Goal: Information Seeking & Learning: Learn about a topic

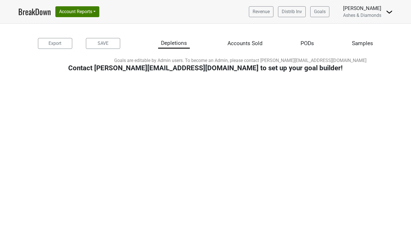
click at [34, 8] on link "BreakDown" at bounding box center [34, 12] width 33 height 12
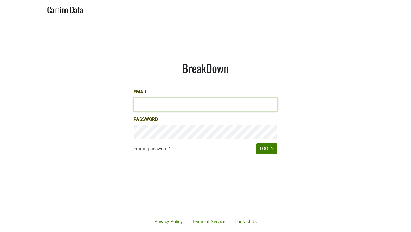
click at [156, 110] on input "Email" at bounding box center [206, 105] width 144 height 14
type input "[PERSON_NAME][EMAIL_ADDRESS][DOMAIN_NAME]"
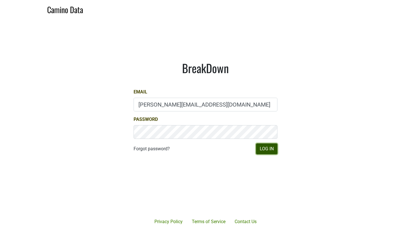
click at [267, 148] on button "Log In" at bounding box center [266, 148] width 21 height 11
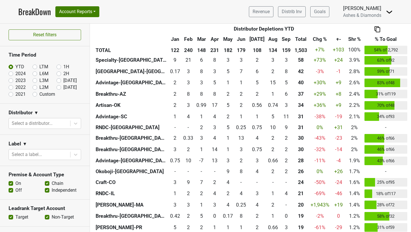
scroll to position [225, 0]
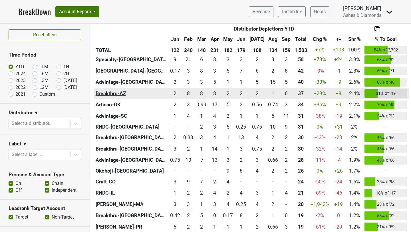
click at [111, 92] on th "Breakthru-AZ" at bounding box center [131, 93] width 74 height 11
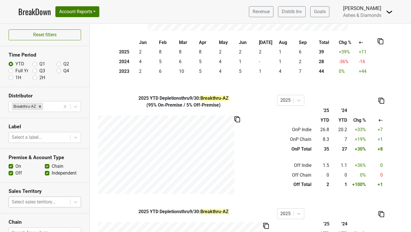
scroll to position [68, 0]
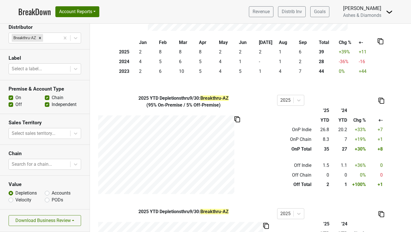
click at [52, 193] on label "Accounts" at bounding box center [61, 193] width 19 height 7
click at [48, 193] on input "Accounts" at bounding box center [47, 193] width 5 height 6
radio input "true"
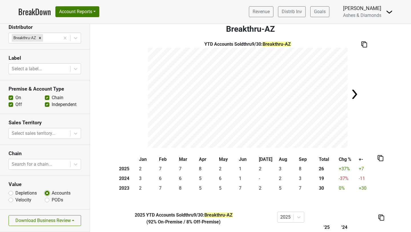
scroll to position [0, 0]
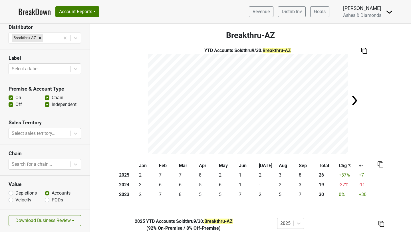
click at [355, 100] on img at bounding box center [354, 100] width 11 height 11
click at [355, 100] on div "YTD Accounts Sold thru 9/30 : Breakthru-AZ" at bounding box center [250, 100] width 321 height 107
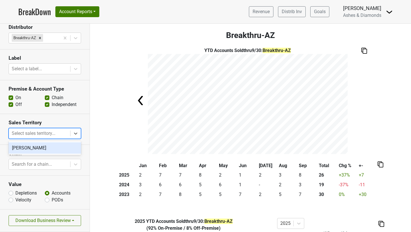
click at [57, 134] on div at bounding box center [40, 133] width 56 height 8
click at [55, 148] on div "Chad Walsh" at bounding box center [45, 147] width 72 height 11
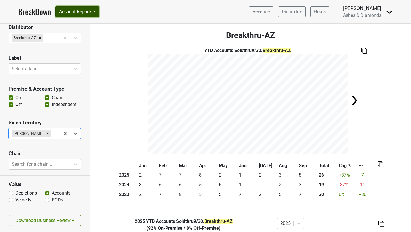
click at [90, 12] on button "Account Reports" at bounding box center [77, 11] width 44 height 11
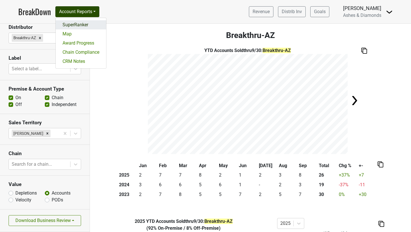
click at [85, 24] on link "SuperRanker" at bounding box center [81, 24] width 51 height 9
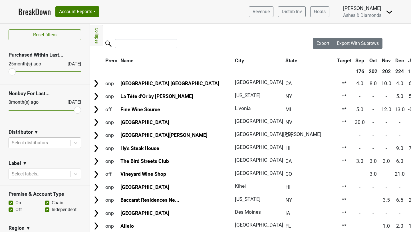
click at [41, 143] on div at bounding box center [40, 143] width 56 height 8
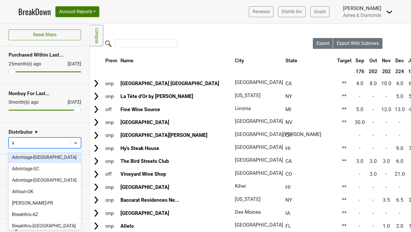
type input "az"
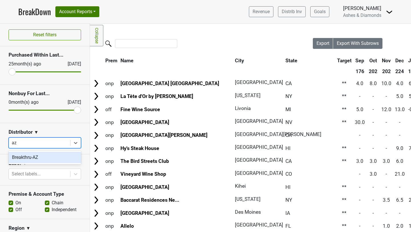
click at [48, 159] on div "Breakthru-AZ" at bounding box center [45, 157] width 72 height 11
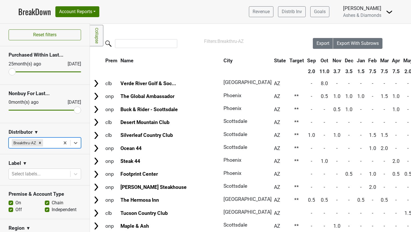
click at [222, 59] on th "City" at bounding box center [245, 60] width 47 height 10
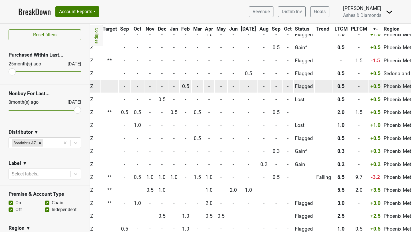
scroll to position [48, 197]
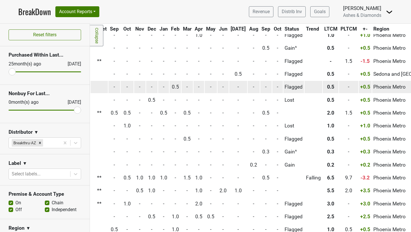
click at [172, 87] on span "0.5" at bounding box center [175, 87] width 7 height 6
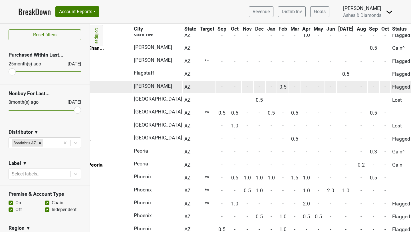
scroll to position [48, 0]
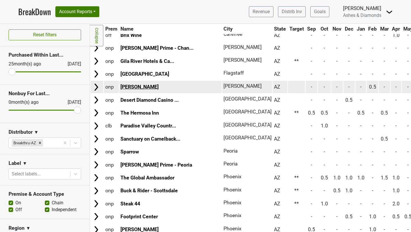
click at [135, 86] on link "[PERSON_NAME]" at bounding box center [139, 87] width 38 height 6
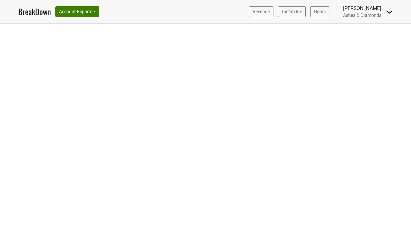
select select "CA"
